Goal: Transaction & Acquisition: Book appointment/travel/reservation

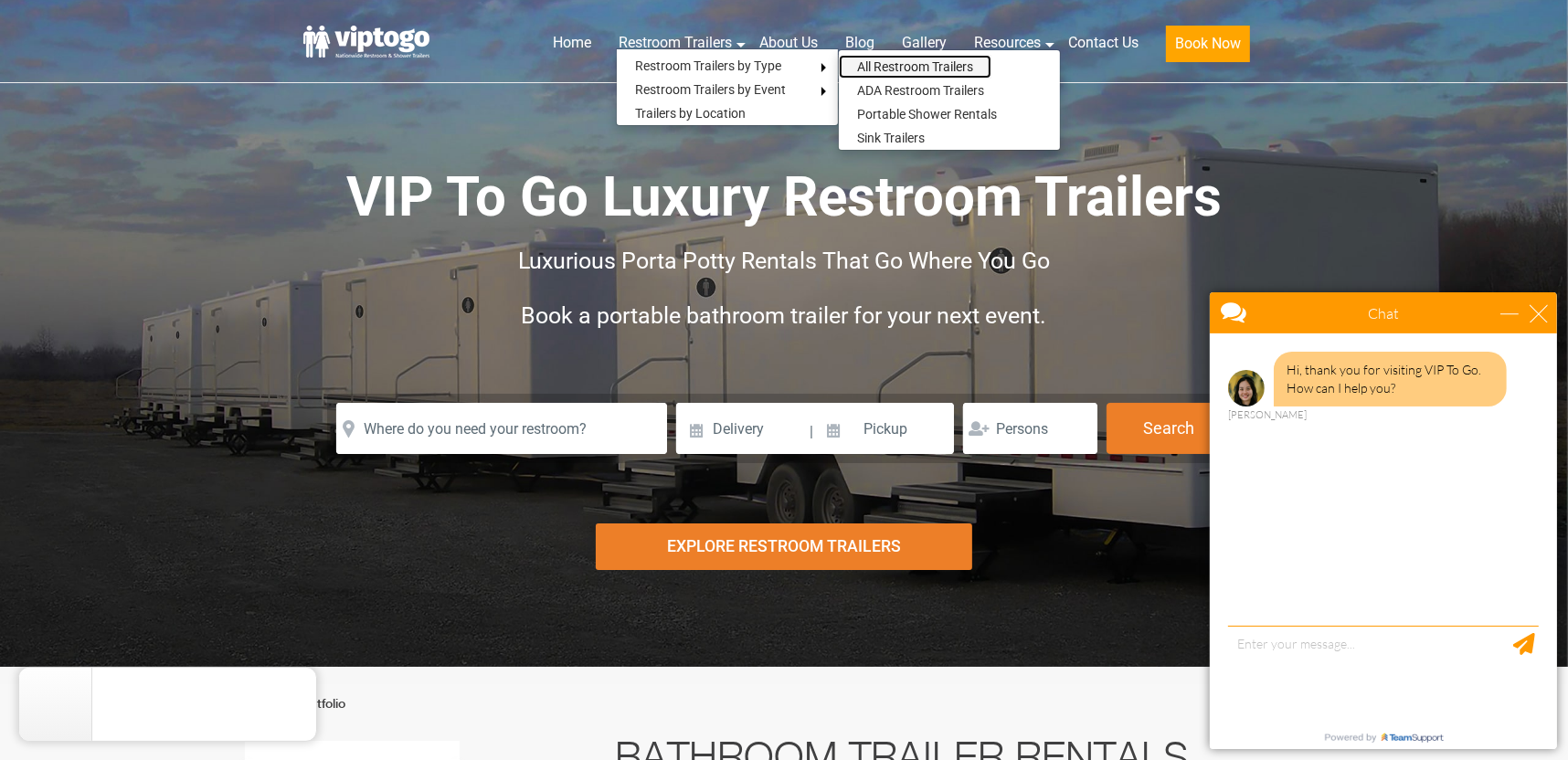
click at [917, 64] on link "All Restroom Trailers" at bounding box center [915, 66] width 152 height 24
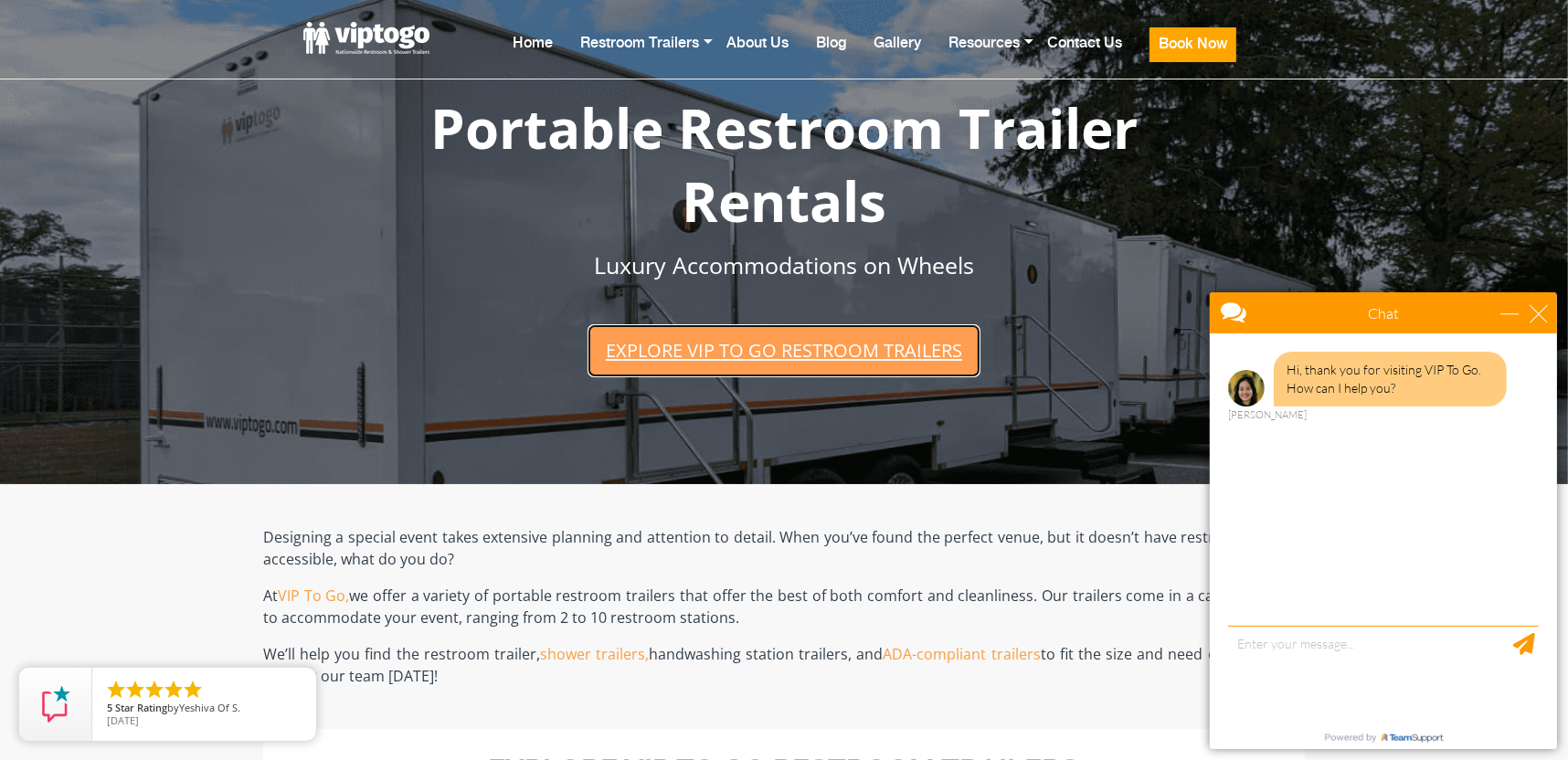
click at [786, 325] on link "Explore VIP To Go restroom trailers" at bounding box center [784, 350] width 393 height 52
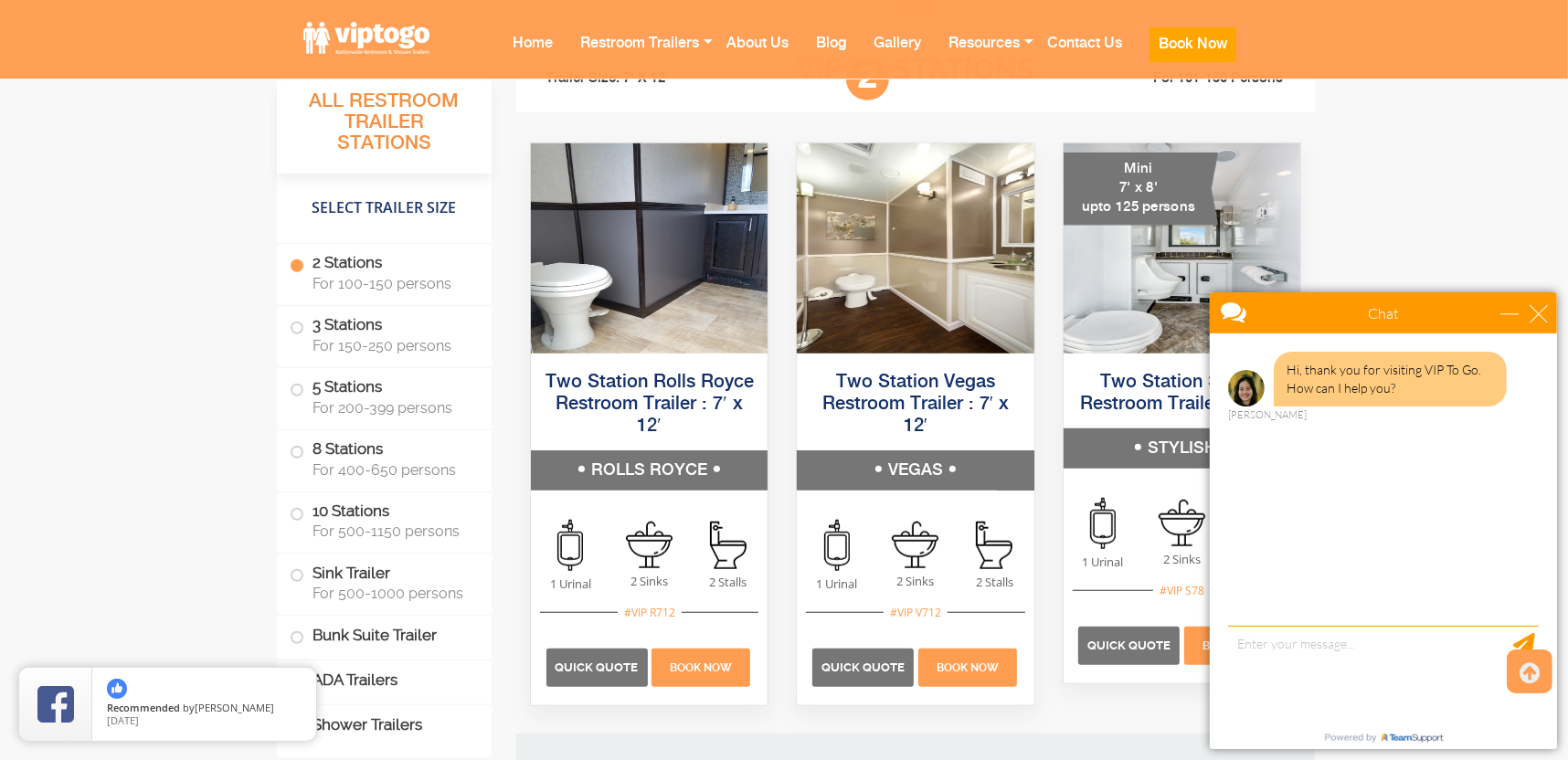
scroll to position [1295, 0]
click at [1535, 310] on div "close" at bounding box center [1538, 313] width 18 height 18
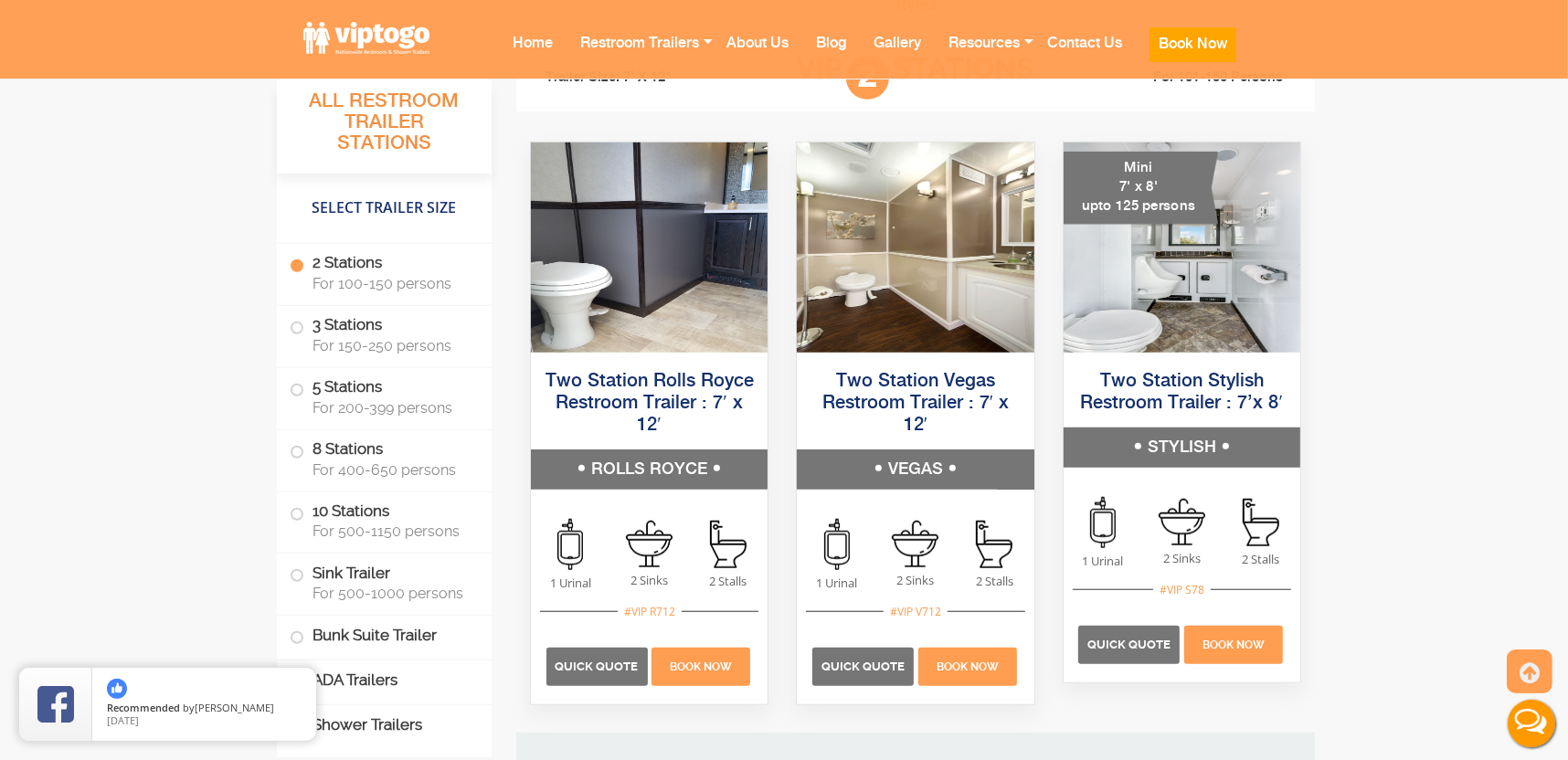
scroll to position [0, 0]
click at [839, 661] on span "Quick Quote" at bounding box center [863, 666] width 83 height 14
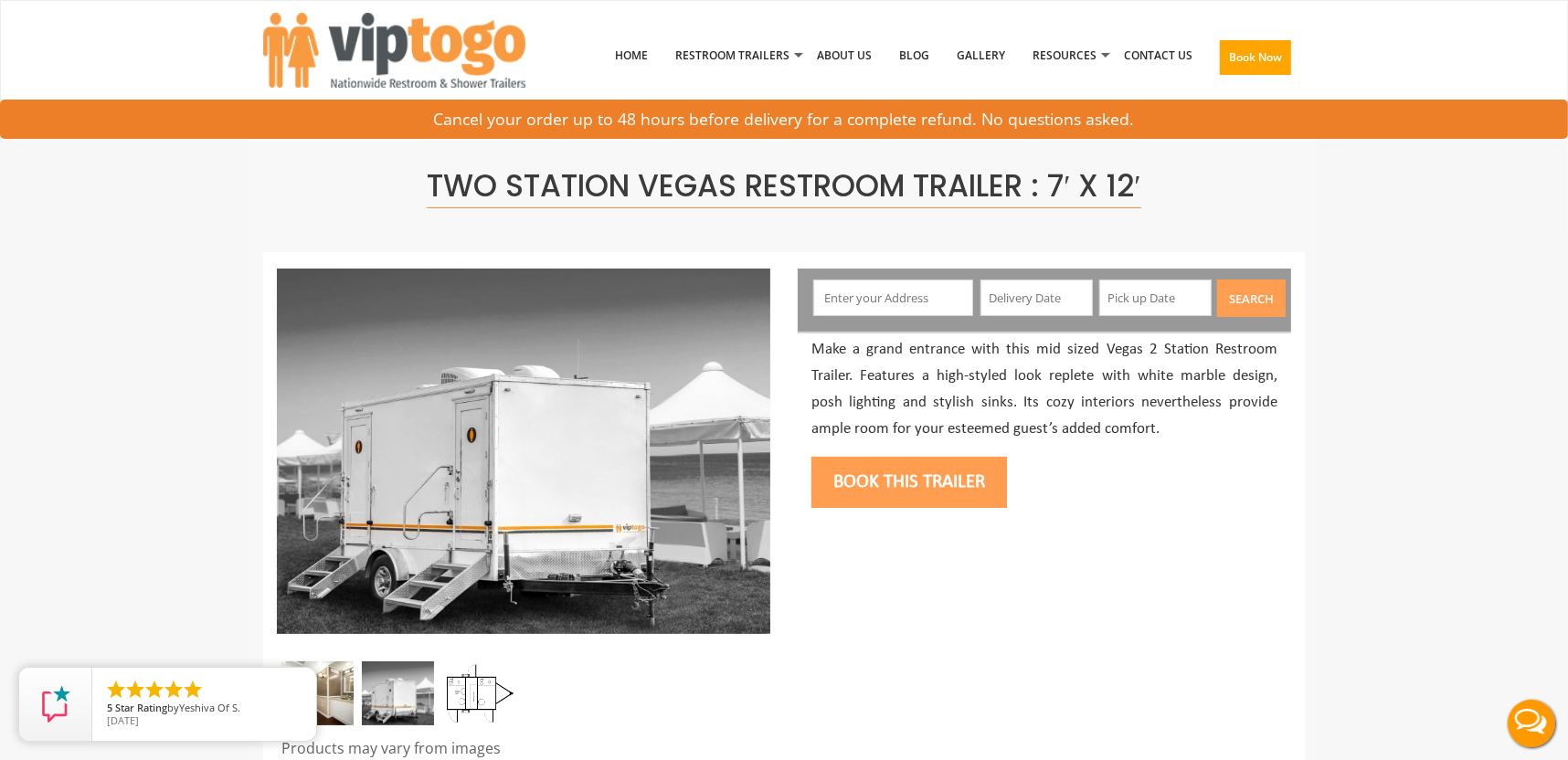
click at [872, 295] on input "text" at bounding box center [893, 298] width 161 height 37
type input "[STREET_ADDRESS]"
click at [1044, 302] on input "text" at bounding box center [1036, 298] width 113 height 37
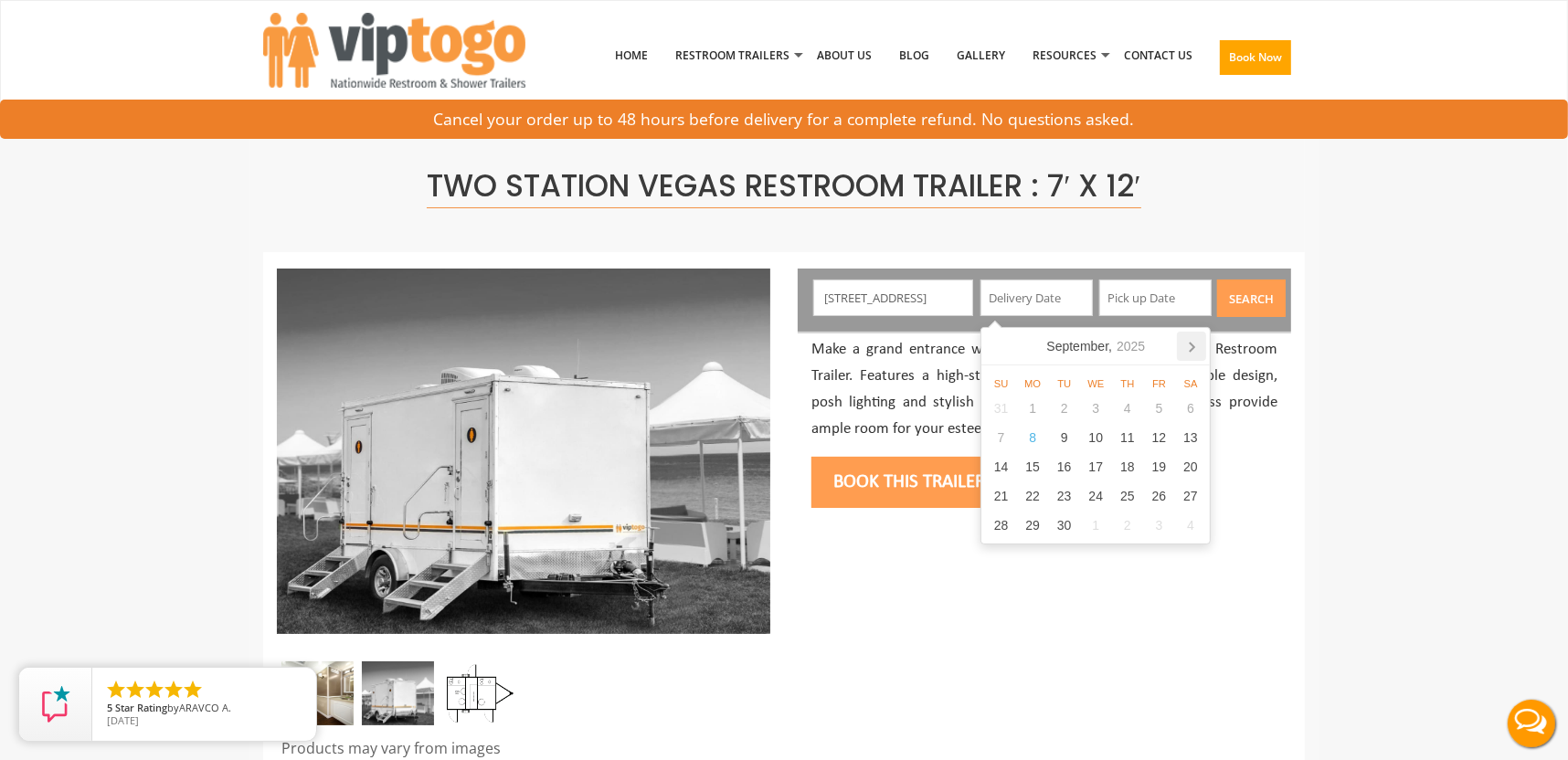
click at [1194, 347] on icon at bounding box center [1191, 347] width 5 height 9
click at [1161, 466] on div "17" at bounding box center [1158, 467] width 32 height 30
type input "[DATE]"
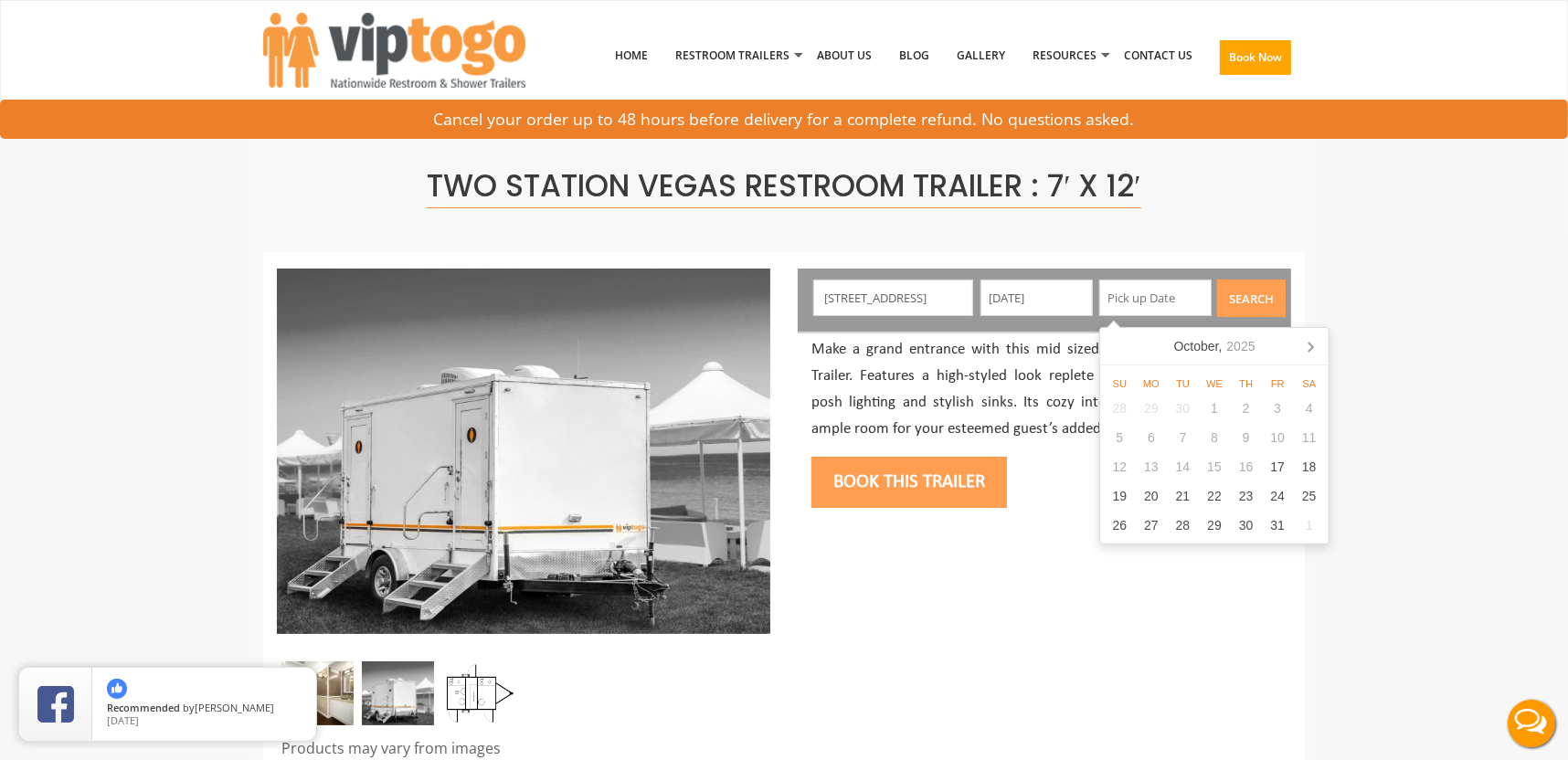
click at [1167, 298] on input "text" at bounding box center [1155, 298] width 113 height 37
click at [1120, 493] on div "19" at bounding box center [1119, 496] width 32 height 30
type input "[DATE]"
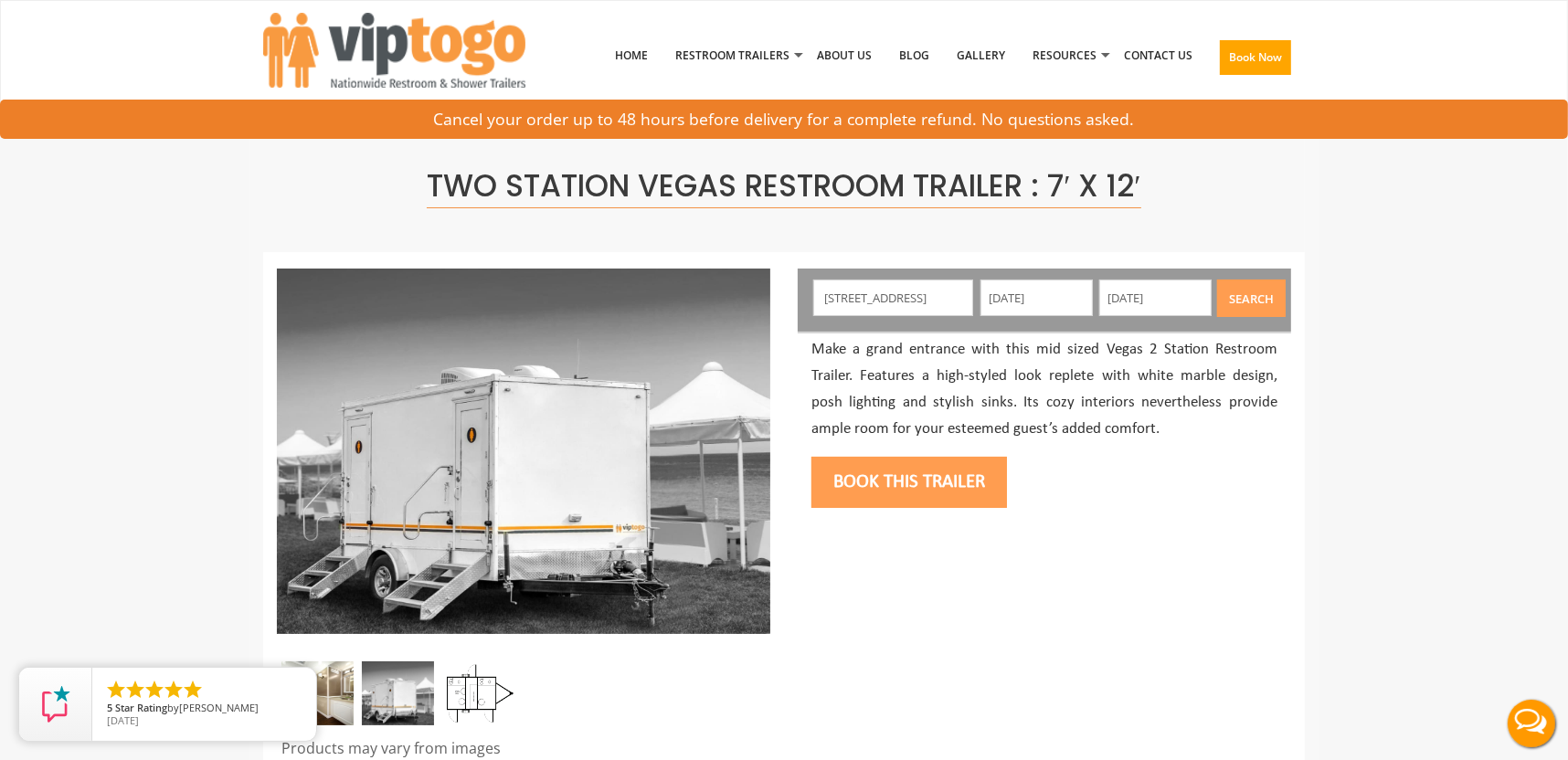
click at [1264, 296] on button "Search" at bounding box center [1251, 298] width 68 height 38
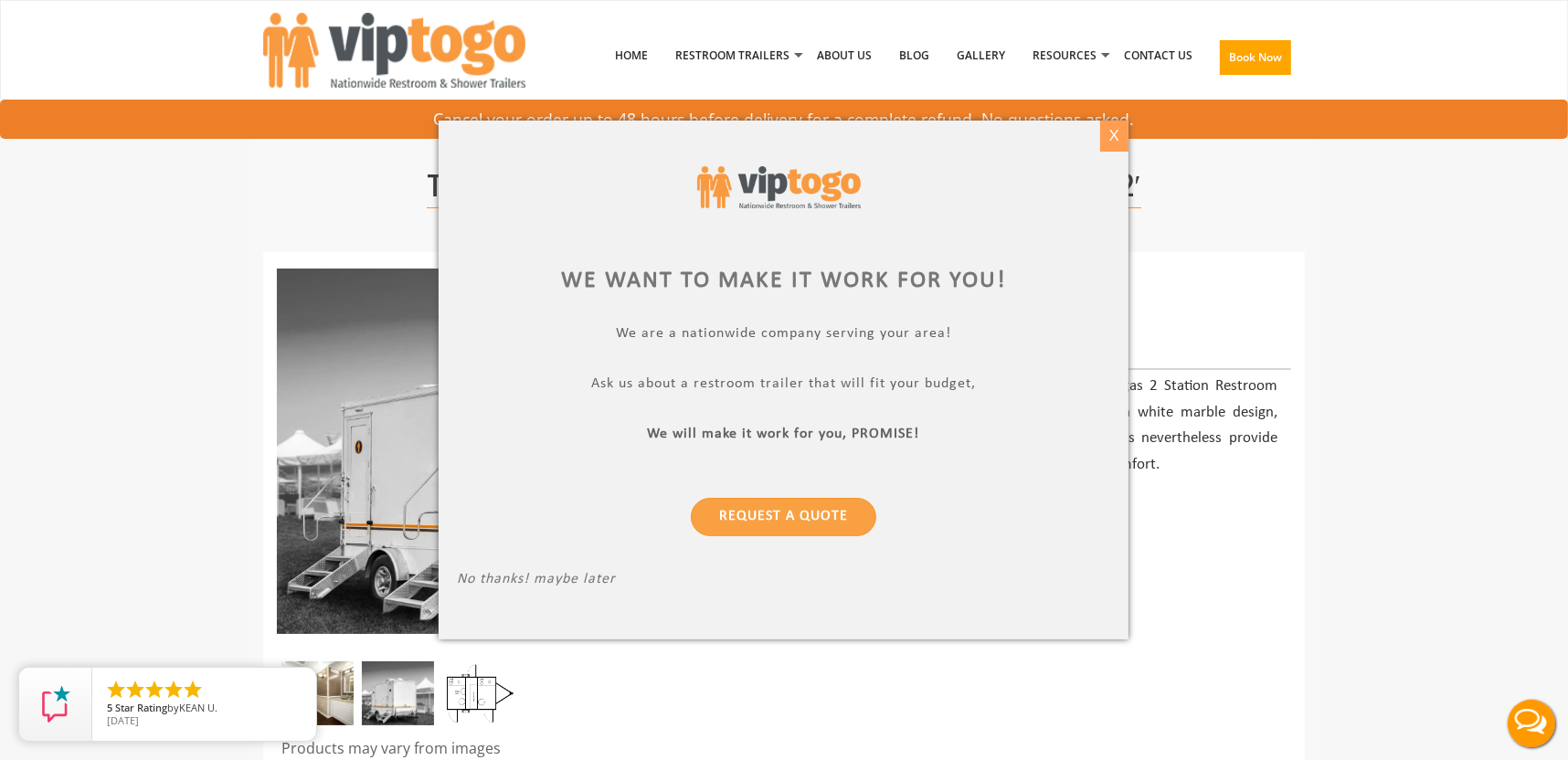
click at [1110, 133] on div "X" at bounding box center [1114, 137] width 29 height 31
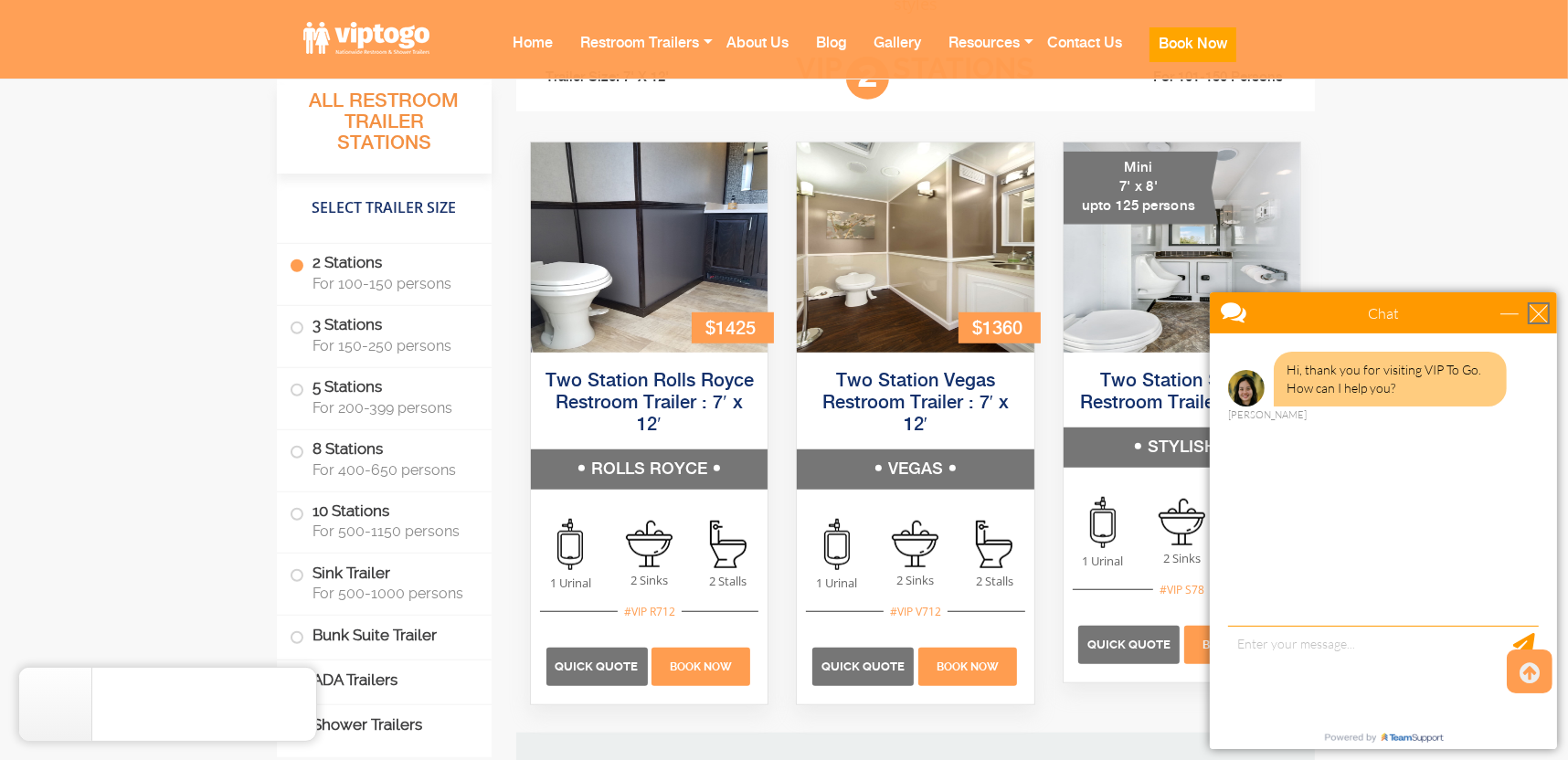
click at [1538, 308] on div "close" at bounding box center [1538, 313] width 18 height 18
